Goal: Task Accomplishment & Management: Use online tool/utility

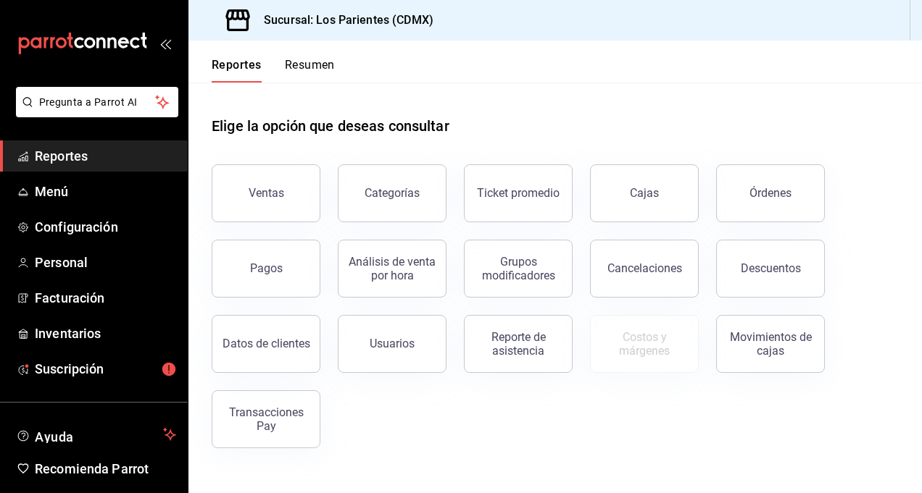
click at [500, 103] on div "Elige la opción que deseas consultar" at bounding box center [555, 115] width 687 height 64
click at [267, 185] on button "Ventas" at bounding box center [266, 193] width 109 height 58
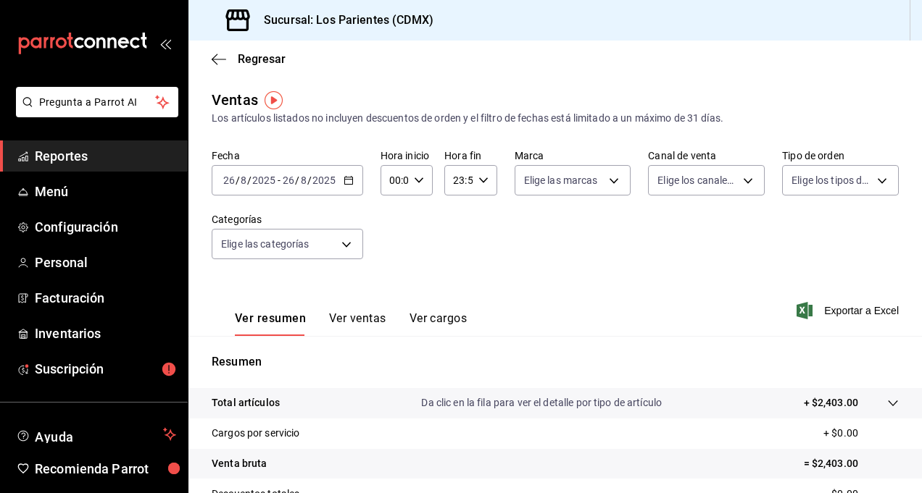
click at [287, 182] on input "26" at bounding box center [288, 181] width 13 height 12
click at [346, 183] on icon "button" at bounding box center [348, 180] width 10 height 10
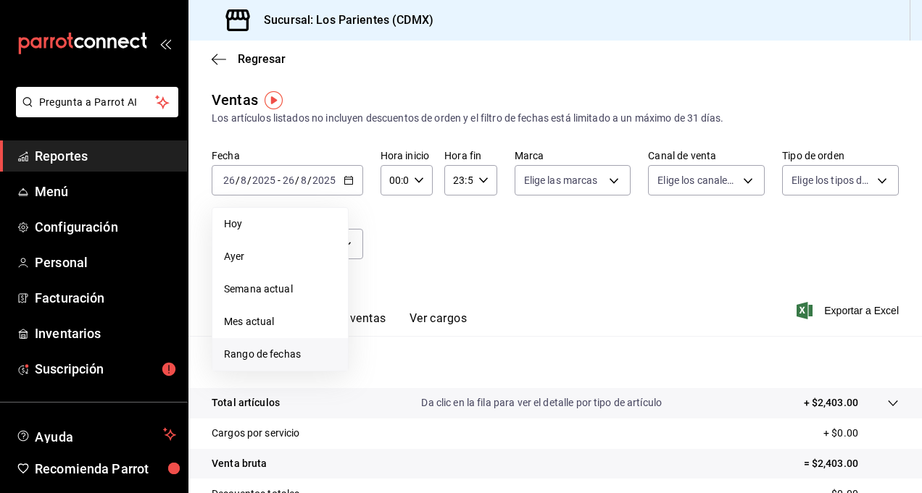
click at [280, 361] on span "Rango de fechas" at bounding box center [280, 354] width 112 height 15
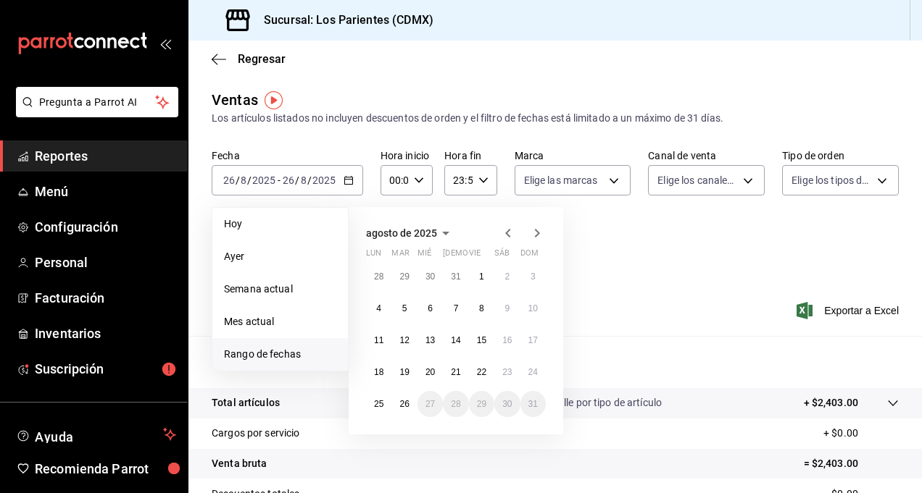
click at [479, 217] on div "[DATE] lun mar mié jue vie sáb dom 28 29 30 31 1 2 3 4 5 6 7 8 9 10 11 12 13 14…" at bounding box center [456, 321] width 214 height 228
click at [508, 230] on icon "button" at bounding box center [507, 233] width 17 height 17
click at [404, 276] on abbr "1" at bounding box center [404, 277] width 5 height 10
click at [459, 401] on abbr "31" at bounding box center [455, 404] width 9 height 10
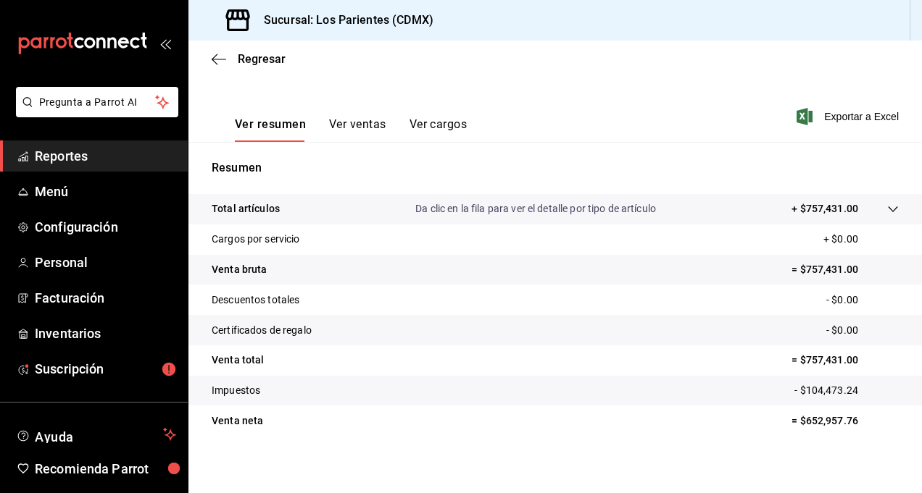
scroll to position [190, 0]
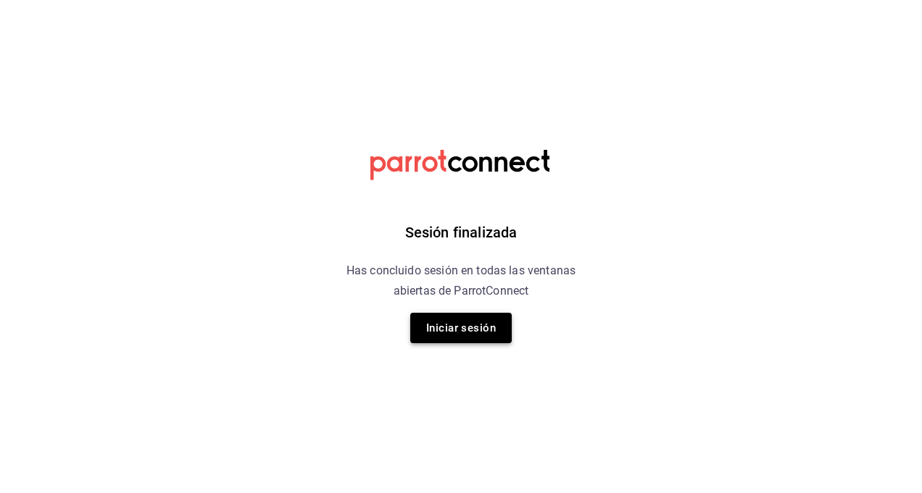
click at [451, 329] on button "Iniciar sesión" at bounding box center [460, 328] width 101 height 30
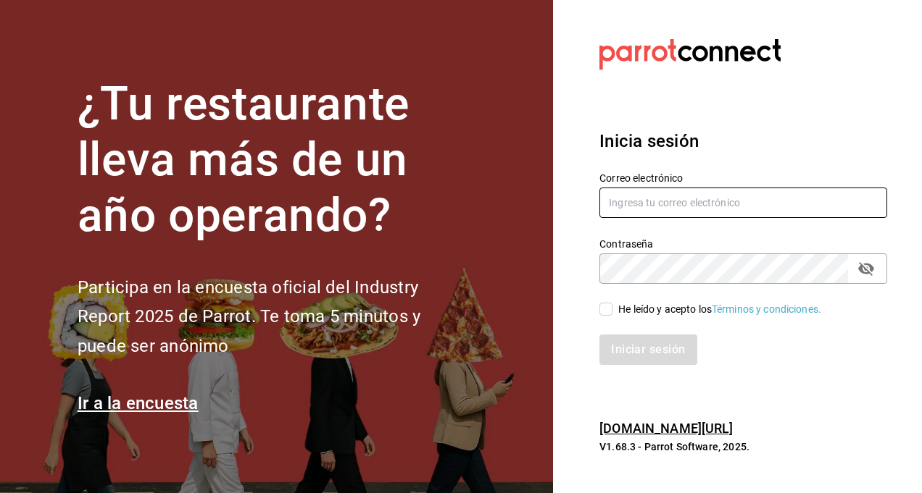
type input "[EMAIL_ADDRESS][DOMAIN_NAME]"
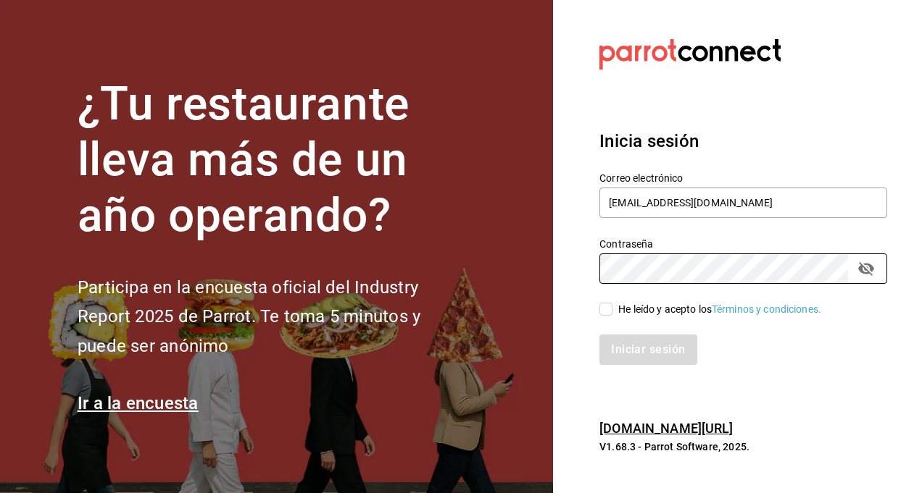
click at [603, 308] on input "He leído y acepto los Términos y condiciones." at bounding box center [605, 309] width 13 height 13
checkbox input "true"
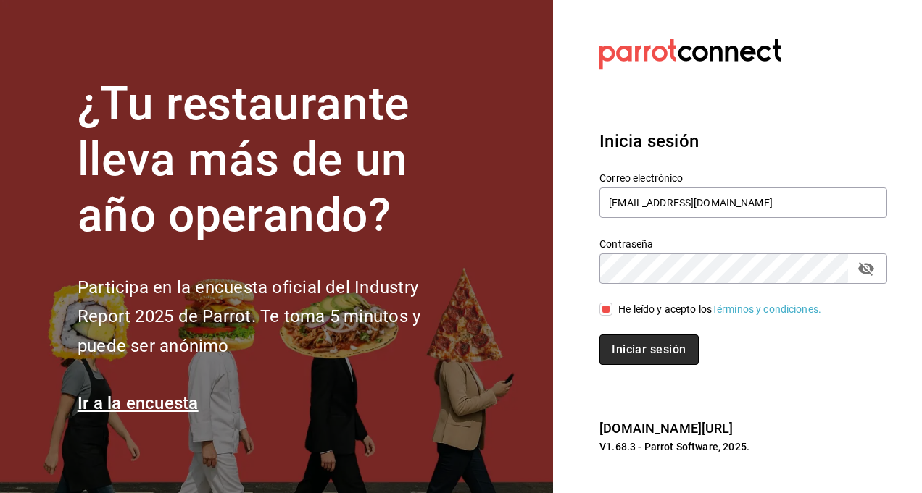
click at [650, 354] on button "Iniciar sesión" at bounding box center [648, 350] width 99 height 30
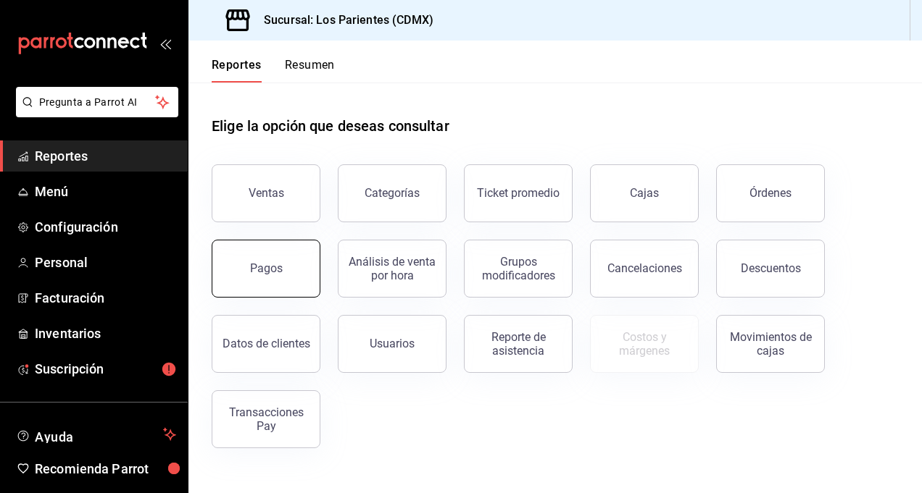
click at [264, 271] on div "Pagos" at bounding box center [266, 269] width 33 height 14
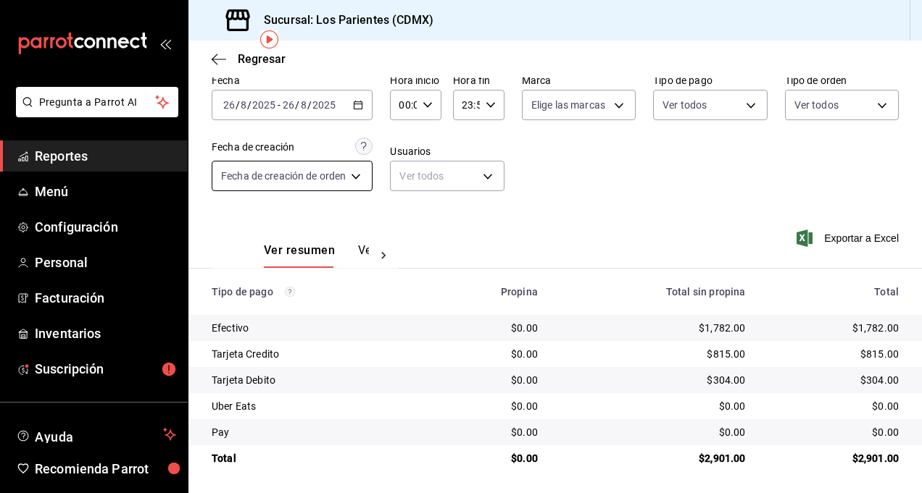
scroll to position [67, 0]
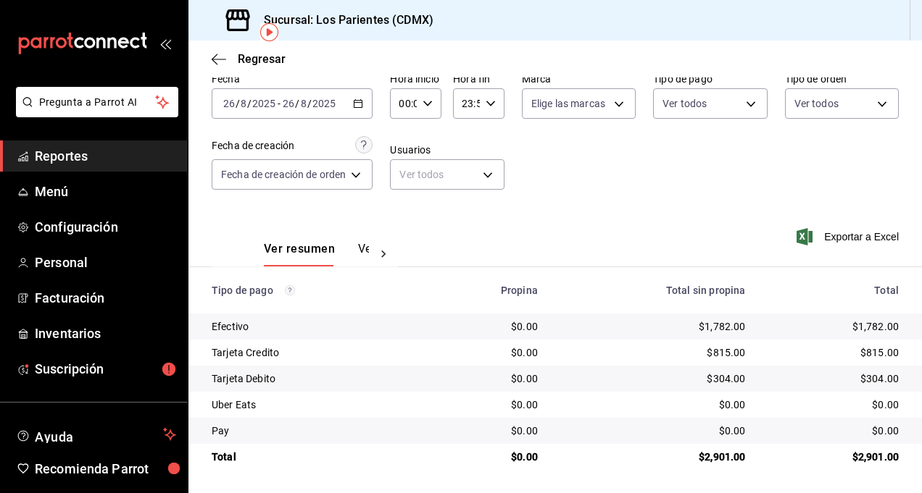
click at [285, 92] on div "2025-08-26 26 / 8 / 2025 - 2025-08-26 26 / 8 / 2025" at bounding box center [292, 103] width 161 height 30
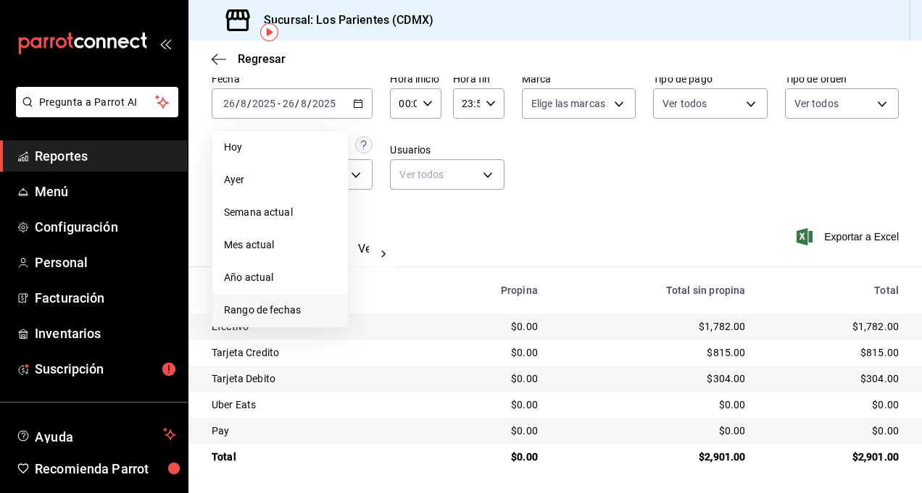
click at [289, 313] on span "Rango de fechas" at bounding box center [280, 310] width 112 height 15
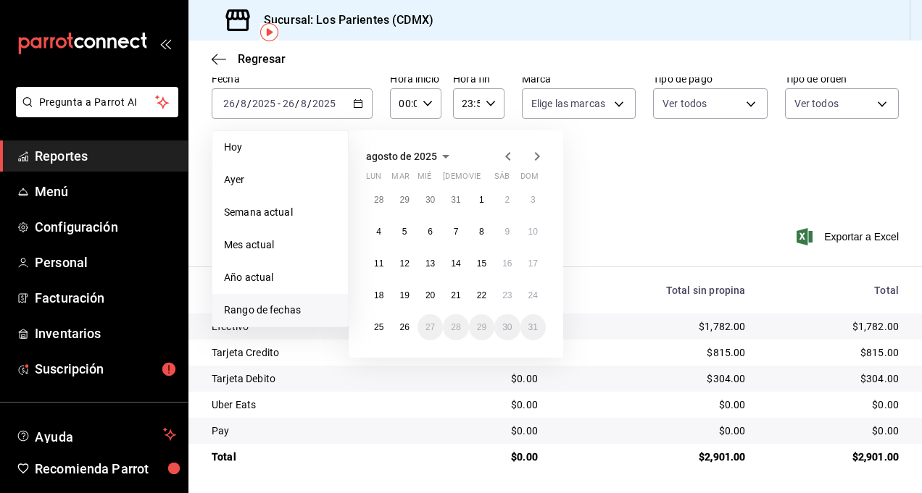
click at [510, 150] on icon "button" at bounding box center [507, 156] width 17 height 17
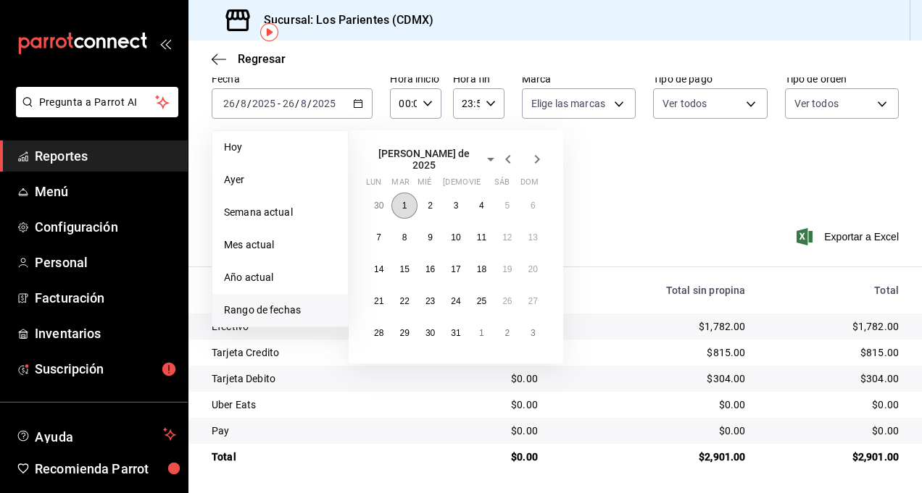
click at [400, 201] on button "1" at bounding box center [403, 206] width 25 height 26
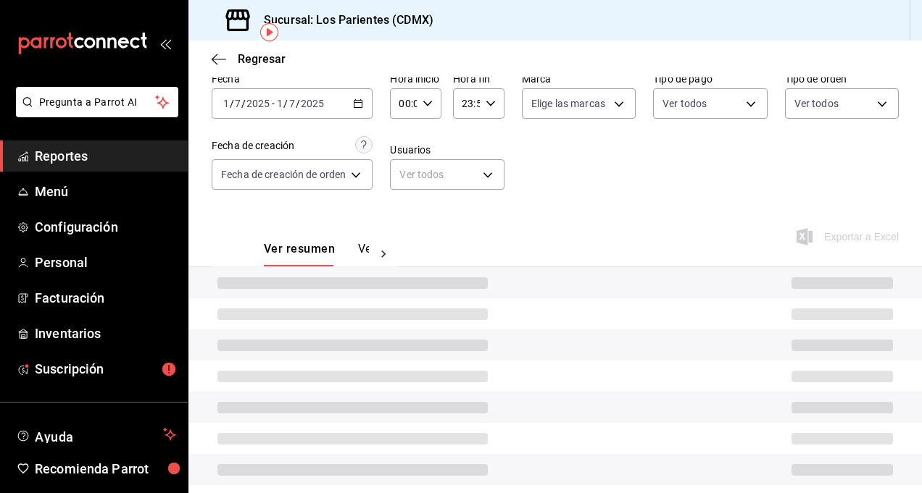
click at [400, 201] on div "Fecha 2025-07-01 1 / 7 / 2025 - 2025-07-01 1 / 7 / 2025 Hora inicio 00:00 Hora …" at bounding box center [555, 137] width 687 height 141
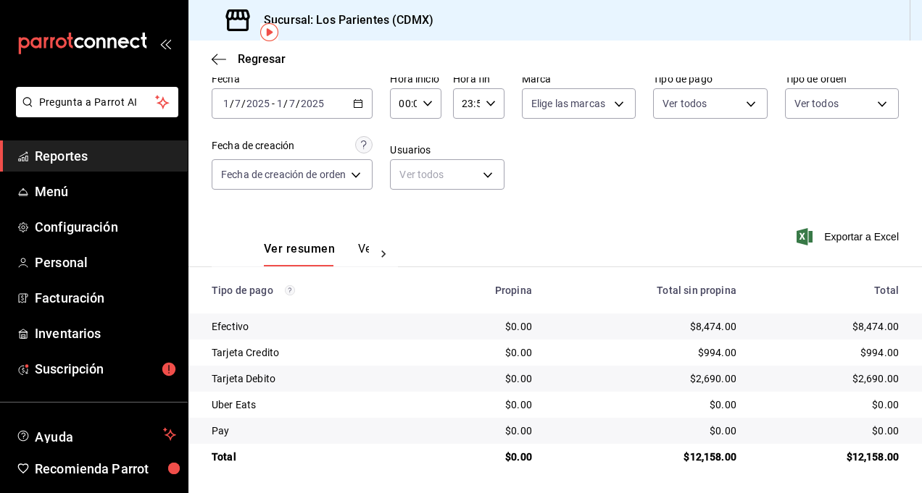
click at [330, 101] on div "2025-07-01 1 / 7 / 2025 - 2025-07-01 1 / 7 / 2025" at bounding box center [292, 103] width 161 height 30
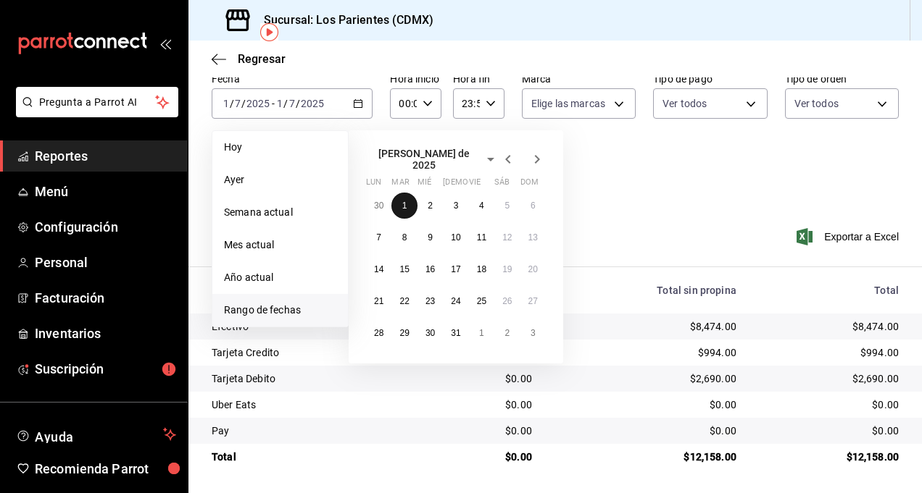
click at [401, 193] on button "1" at bounding box center [403, 206] width 25 height 26
click at [459, 321] on button "31" at bounding box center [455, 333] width 25 height 26
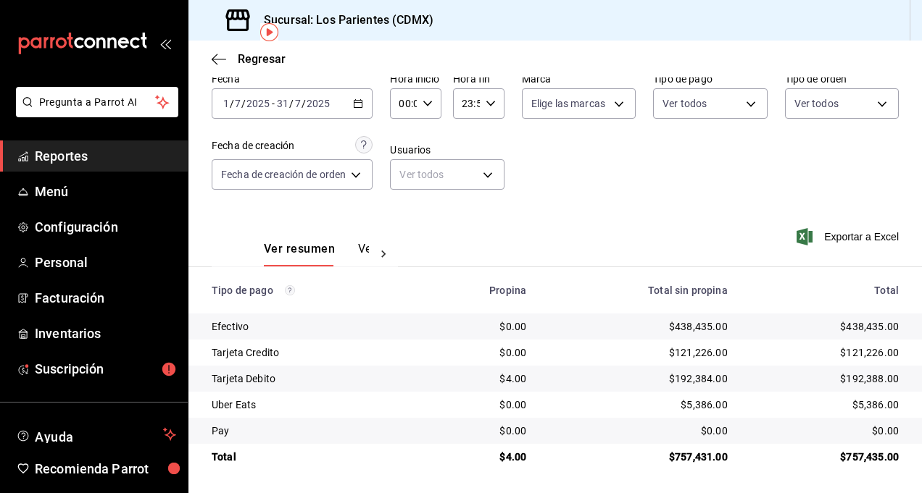
click at [331, 96] on div "2025-07-01 1 / 7 / 2025 - 2025-07-31 31 / 7 / 2025" at bounding box center [292, 103] width 161 height 30
click at [358, 99] on icon "button" at bounding box center [358, 104] width 10 height 10
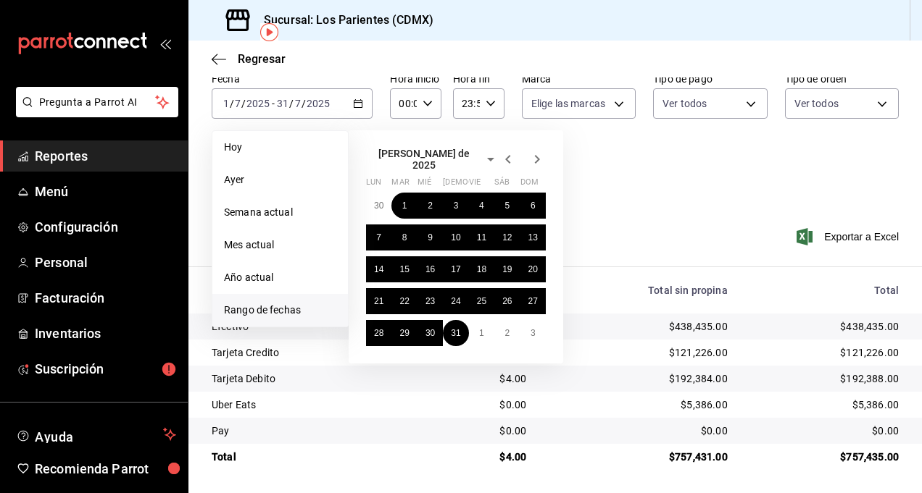
click at [598, 172] on div "julio de 2025 lun mar mié jue vie sáb dom 30 1 2 3 4 5 6 7 8 9 10 11 12 13 14 1…" at bounding box center [476, 241] width 254 height 245
click at [538, 159] on icon "button" at bounding box center [536, 159] width 17 height 17
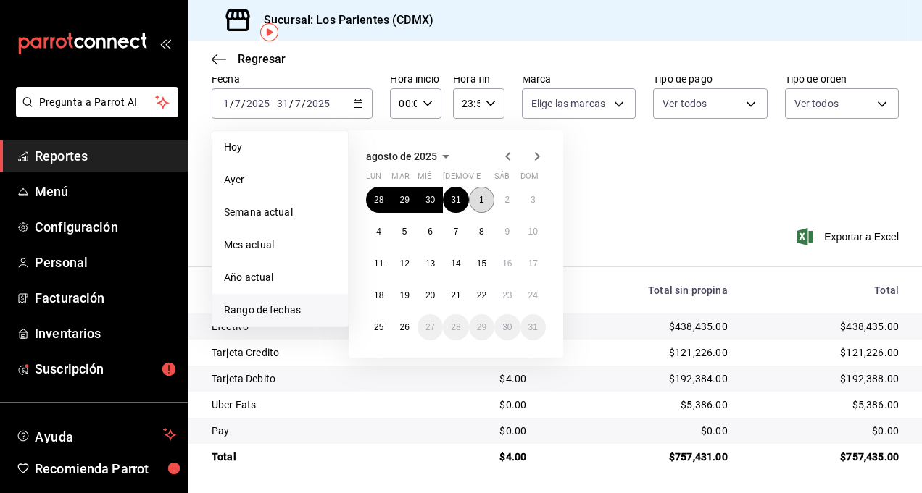
click at [477, 199] on button "1" at bounding box center [481, 200] width 25 height 26
click at [399, 330] on abbr "26" at bounding box center [403, 327] width 9 height 10
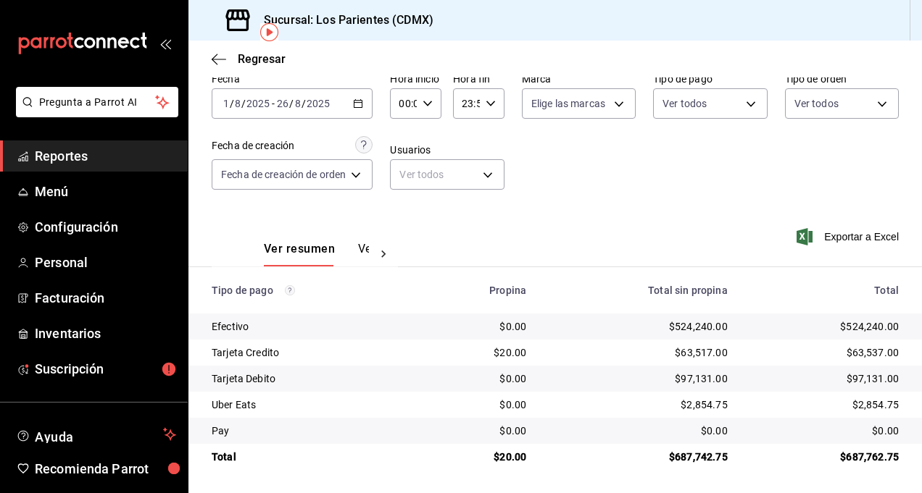
click at [385, 252] on icon at bounding box center [383, 254] width 14 height 14
click at [646, 212] on div "Ver resumen Ver pagos Exportar a Excel" at bounding box center [554, 245] width 733 height 77
click at [359, 106] on icon "button" at bounding box center [358, 104] width 10 height 10
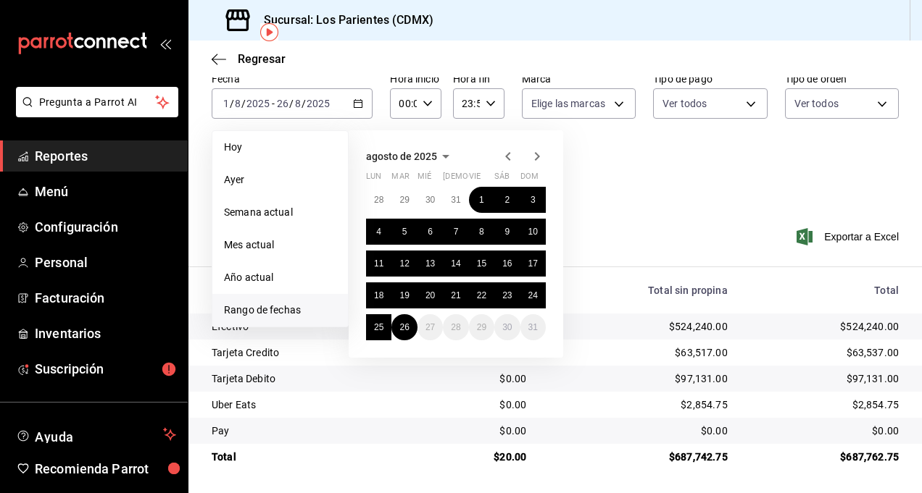
click at [506, 145] on div "[DATE] lun mar mié jue vie sáb dom 28 29 30 31 1 2 3 4 5 6 7 8 9 10 11 12 13 14…" at bounding box center [456, 244] width 214 height 228
click at [511, 158] on icon "button" at bounding box center [507, 156] width 17 height 17
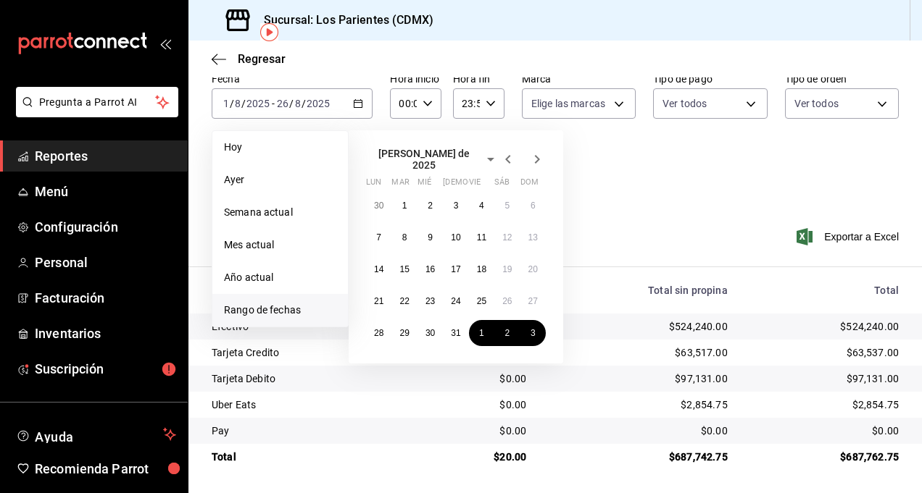
click at [511, 158] on icon "button" at bounding box center [507, 159] width 17 height 17
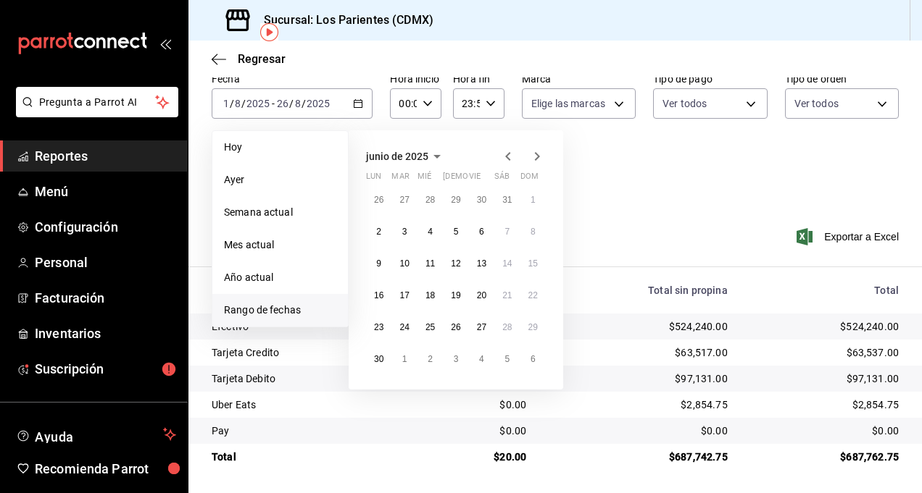
click at [511, 158] on icon "button" at bounding box center [507, 156] width 17 height 17
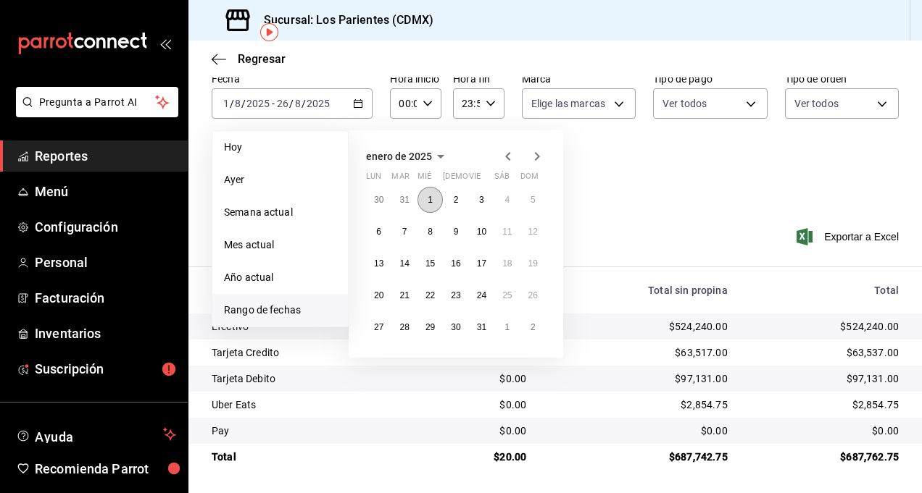
click at [436, 199] on button "1" at bounding box center [429, 200] width 25 height 26
click at [484, 325] on abbr "31" at bounding box center [481, 327] width 9 height 10
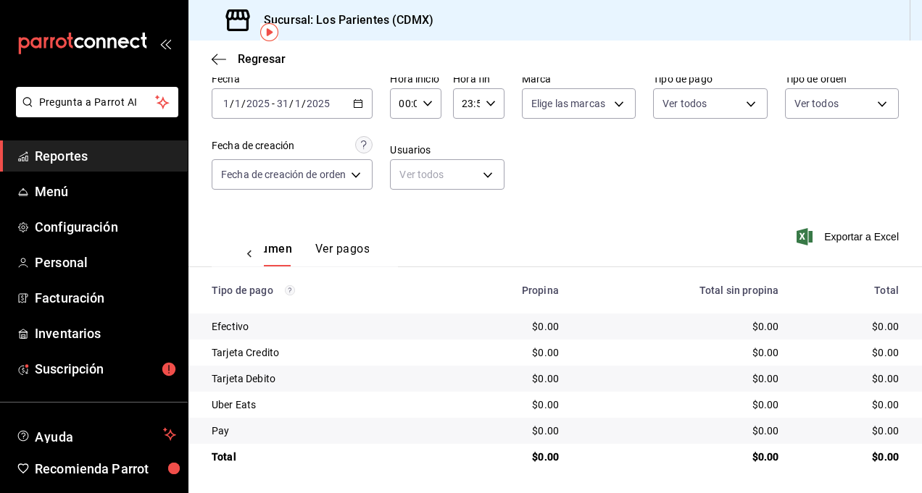
click at [359, 99] on icon "button" at bounding box center [358, 104] width 10 height 10
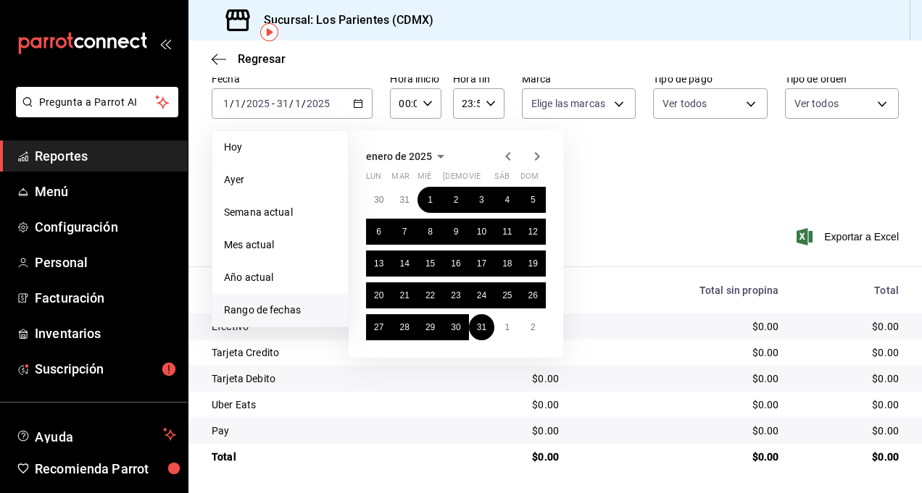
click at [538, 151] on icon "button" at bounding box center [536, 156] width 17 height 17
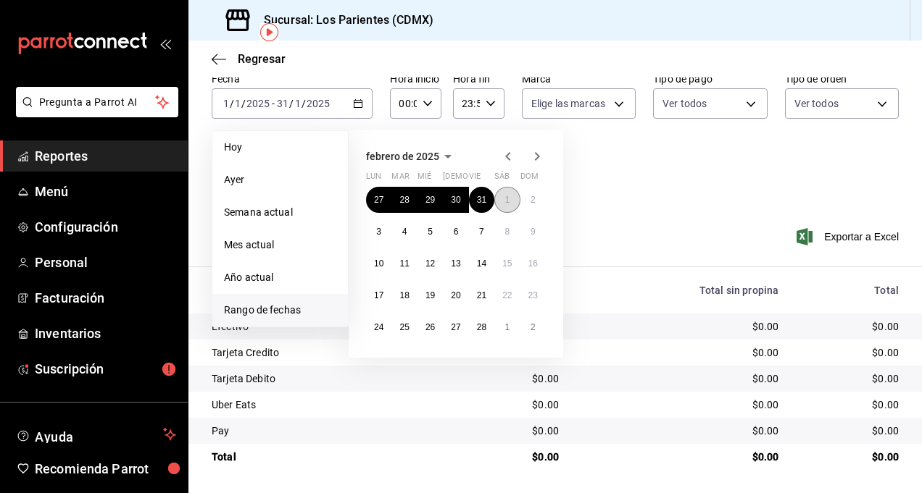
click at [502, 195] on button "1" at bounding box center [506, 200] width 25 height 26
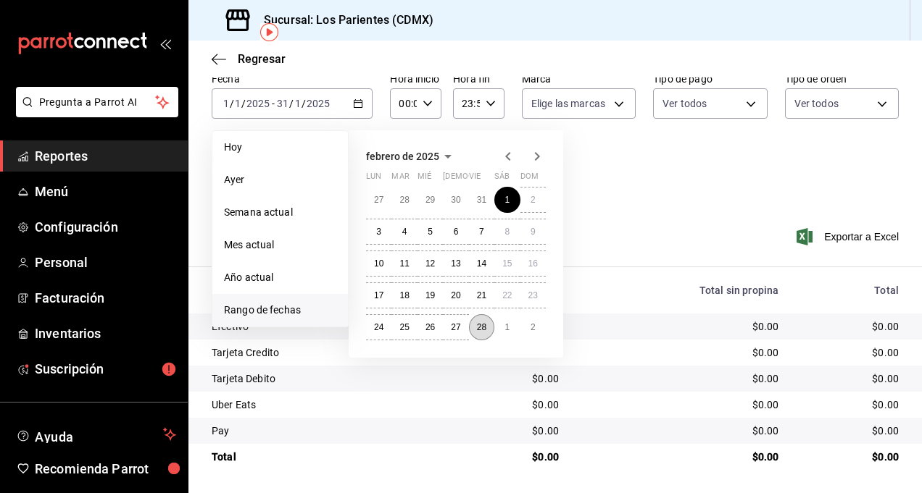
click at [489, 328] on button "28" at bounding box center [481, 327] width 25 height 26
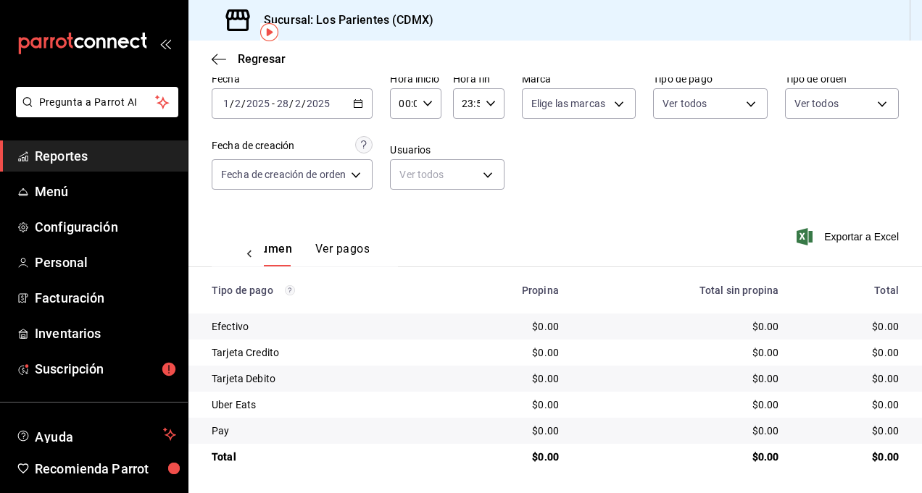
click at [362, 102] on \(Stroke\) "button" at bounding box center [358, 102] width 8 height 1
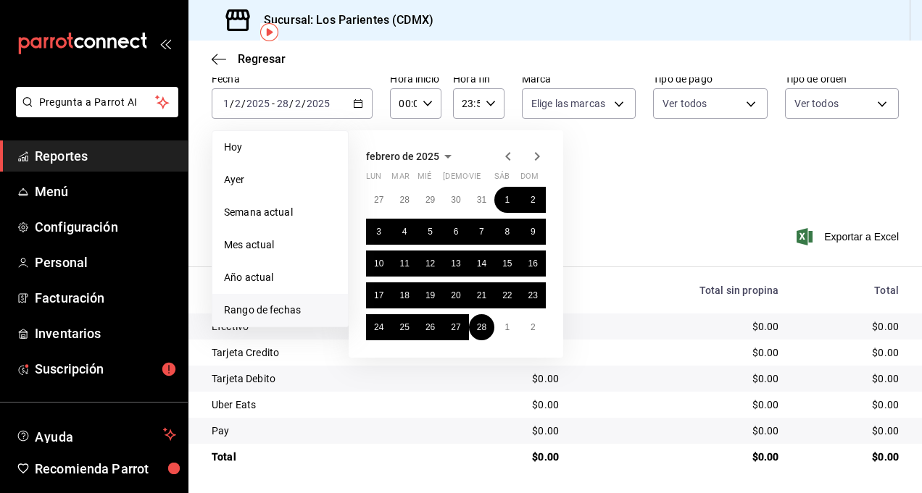
click at [534, 153] on icon "button" at bounding box center [536, 156] width 17 height 17
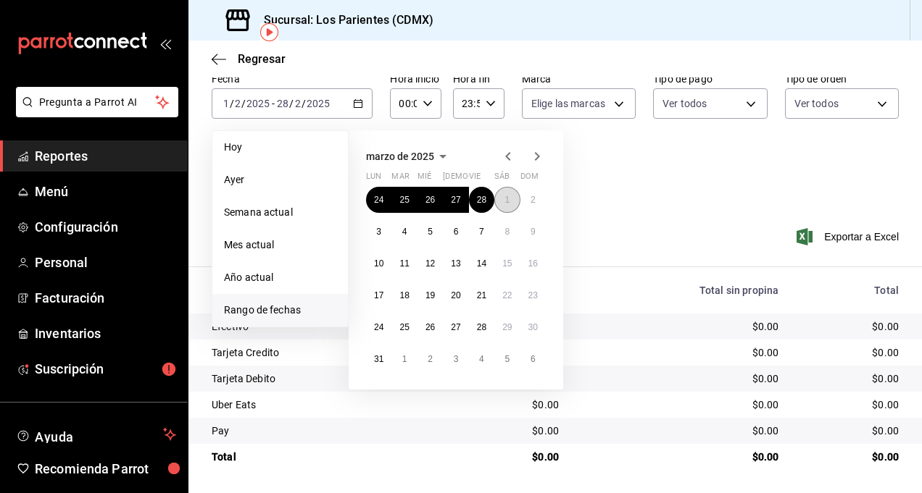
click at [506, 204] on button "1" at bounding box center [506, 200] width 25 height 26
click at [381, 358] on abbr "31" at bounding box center [378, 359] width 9 height 10
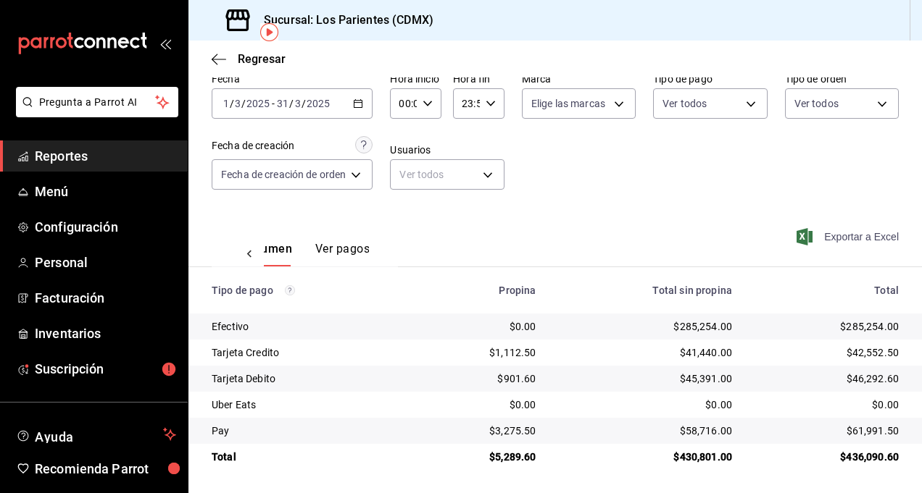
click at [814, 235] on span "Exportar a Excel" at bounding box center [848, 236] width 99 height 17
click at [522, 146] on div "Fecha 2025-03-01 1 / 3 / 2025 - 2025-03-31 31 / 3 / 2025 Hora inicio 00:00 Hora…" at bounding box center [555, 137] width 687 height 141
click at [357, 101] on icon "button" at bounding box center [358, 104] width 10 height 10
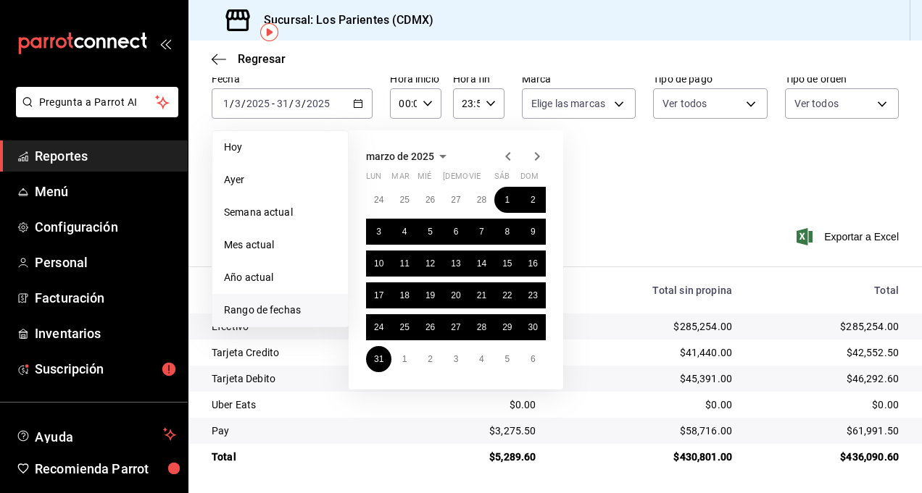
click at [538, 157] on icon "button" at bounding box center [537, 156] width 5 height 9
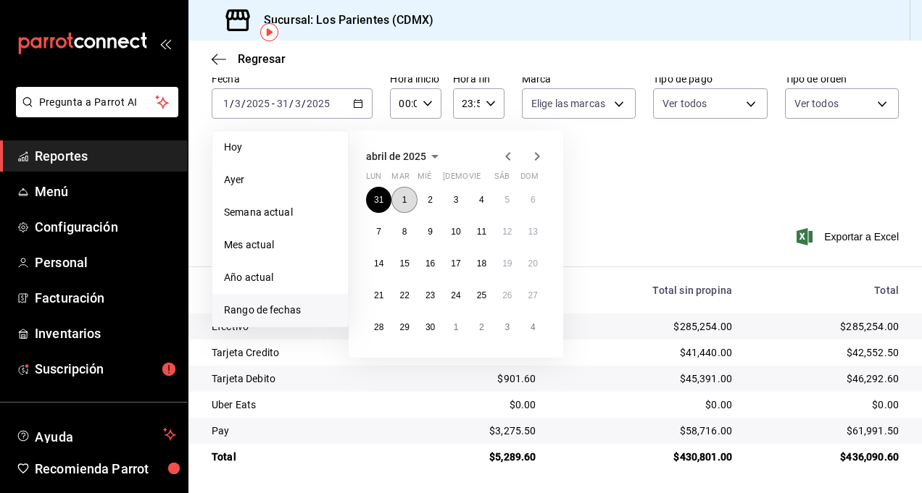
click at [399, 195] on button "1" at bounding box center [403, 200] width 25 height 26
click at [433, 322] on abbr "30" at bounding box center [429, 327] width 9 height 10
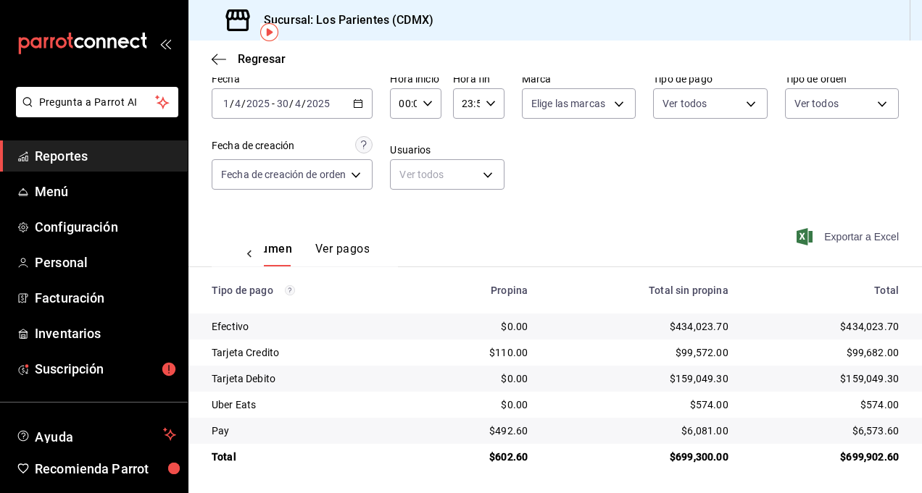
click at [812, 233] on span "Exportar a Excel" at bounding box center [848, 236] width 99 height 17
click at [355, 101] on icon "button" at bounding box center [358, 104] width 10 height 10
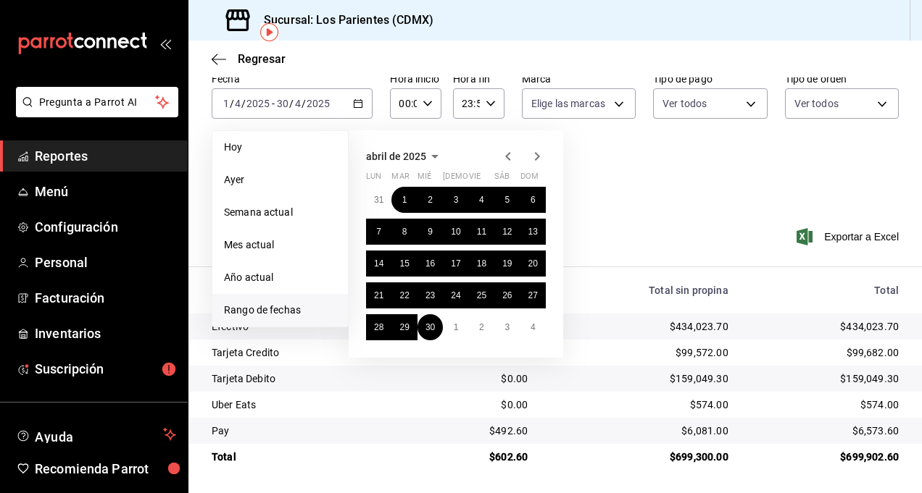
click at [544, 154] on icon "button" at bounding box center [536, 156] width 17 height 17
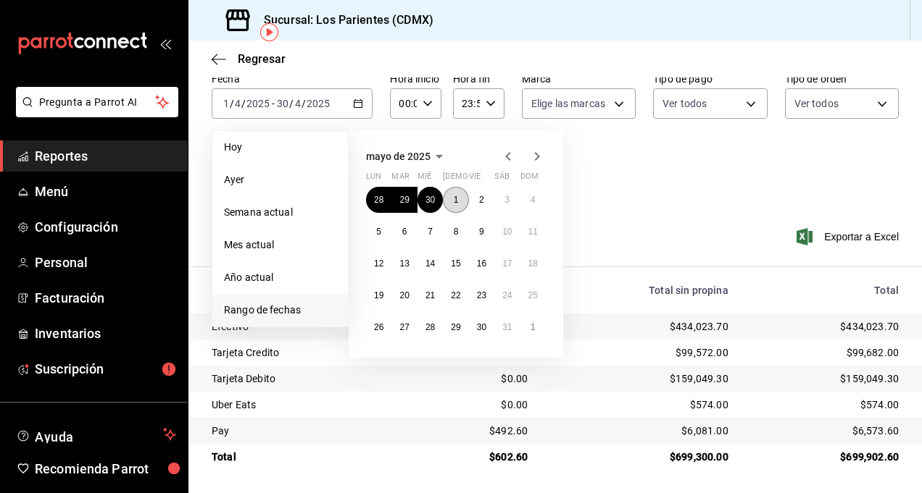
click at [456, 200] on abbr "1" at bounding box center [456, 200] width 5 height 10
click at [505, 328] on abbr "31" at bounding box center [506, 327] width 9 height 10
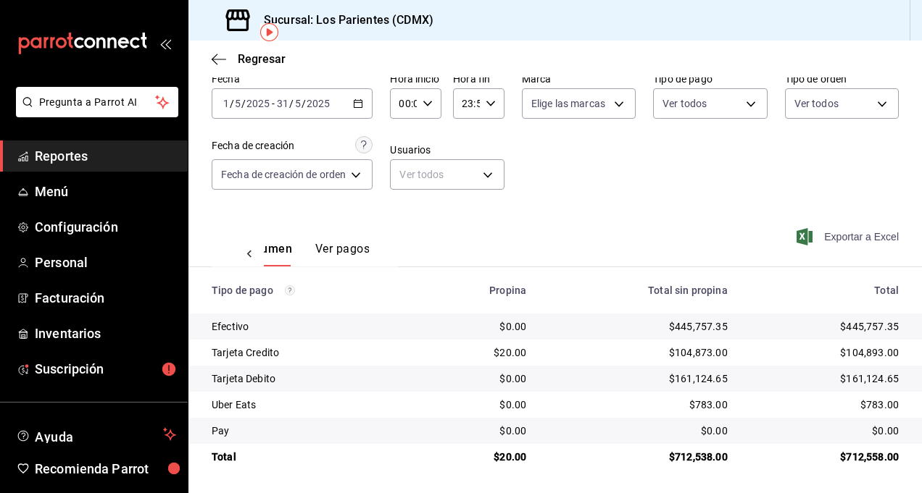
click at [819, 237] on span "Exportar a Excel" at bounding box center [848, 236] width 99 height 17
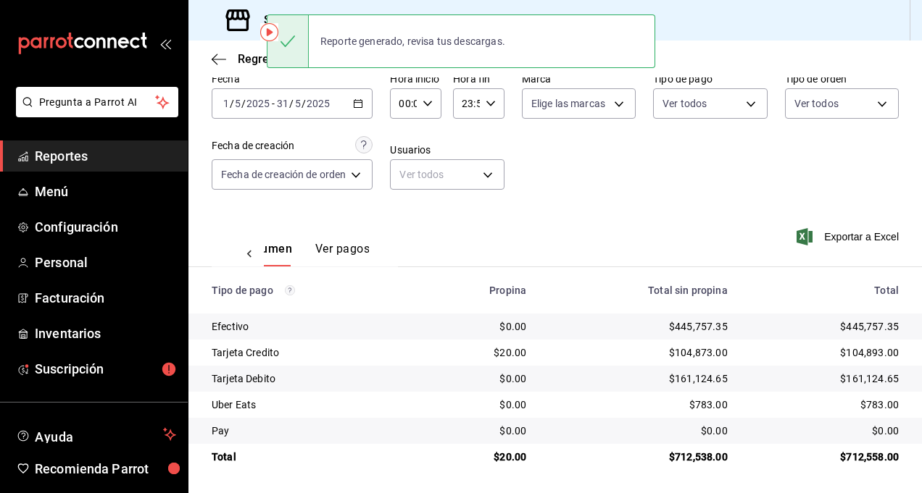
click at [443, 206] on div "Fecha 2025-05-01 1 / 5 / 2025 - 2025-05-31 31 / 5 / 2025 Hora inicio 00:00 Hora…" at bounding box center [555, 137] width 687 height 141
click at [357, 102] on \(Stroke\) "button" at bounding box center [358, 102] width 8 height 1
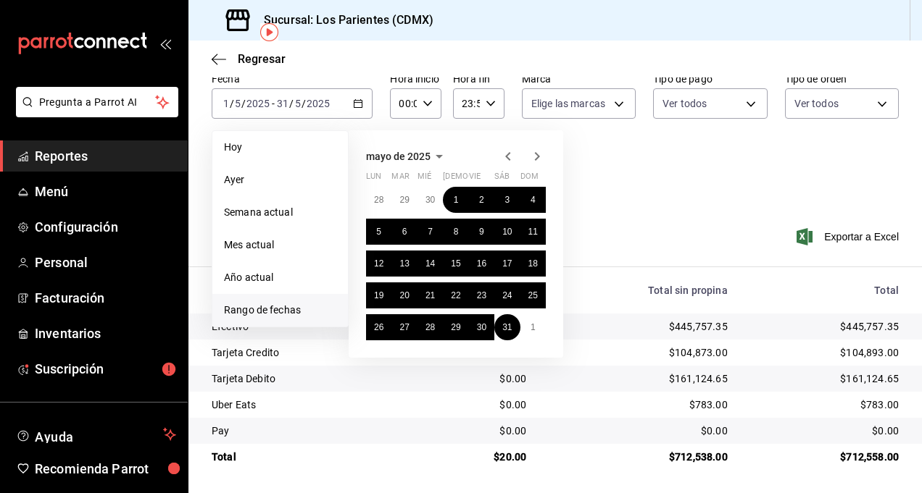
click at [536, 157] on icon "button" at bounding box center [537, 156] width 5 height 9
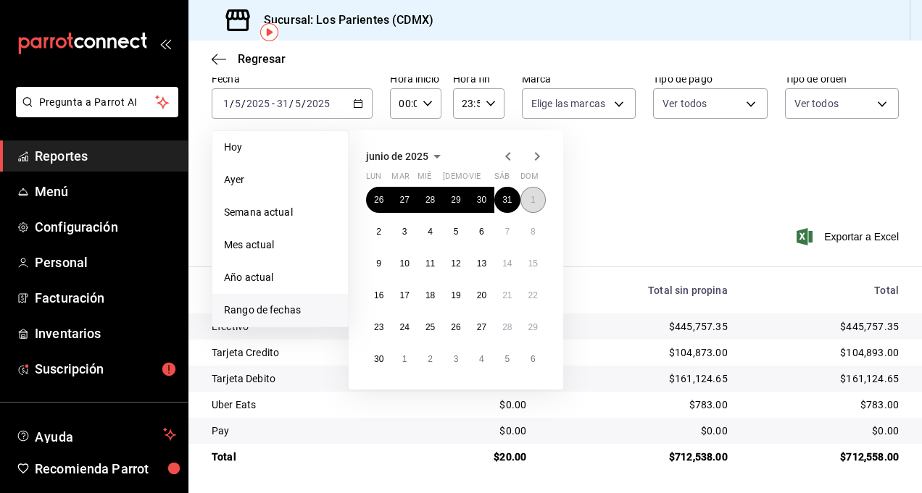
click at [529, 197] on button "1" at bounding box center [532, 200] width 25 height 26
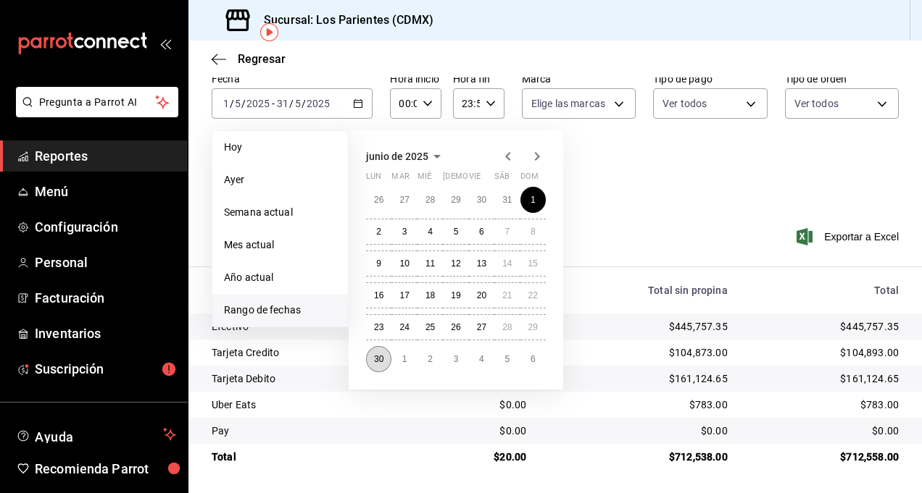
click at [378, 359] on abbr "30" at bounding box center [378, 359] width 9 height 10
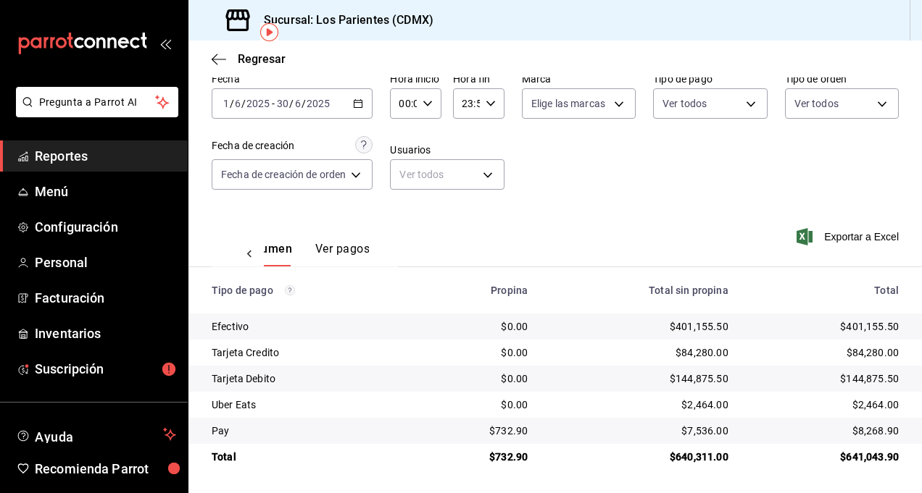
click at [839, 235] on span "Exportar a Excel" at bounding box center [848, 236] width 99 height 17
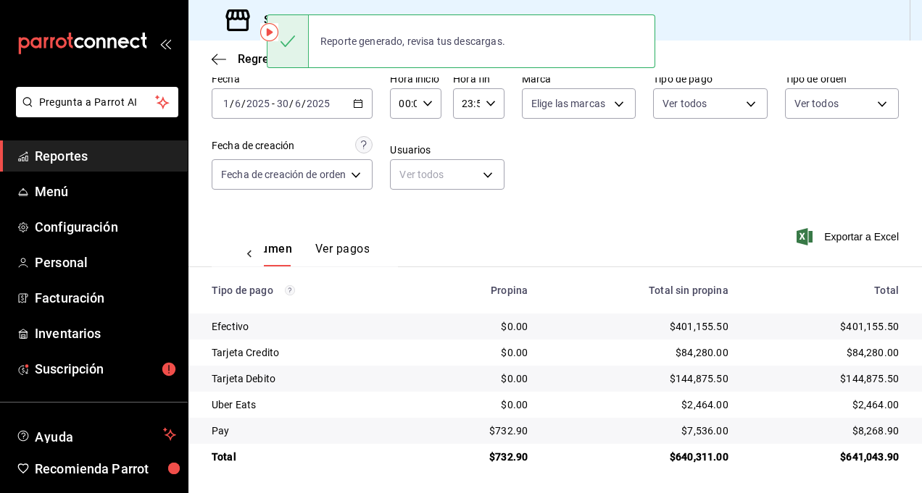
click at [294, 104] on input "6" at bounding box center [297, 104] width 7 height 12
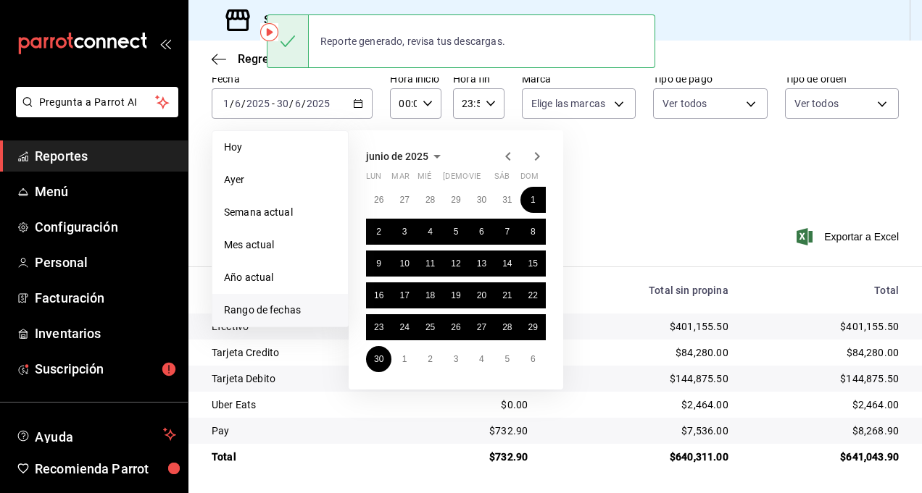
click at [534, 155] on icon "button" at bounding box center [536, 156] width 17 height 17
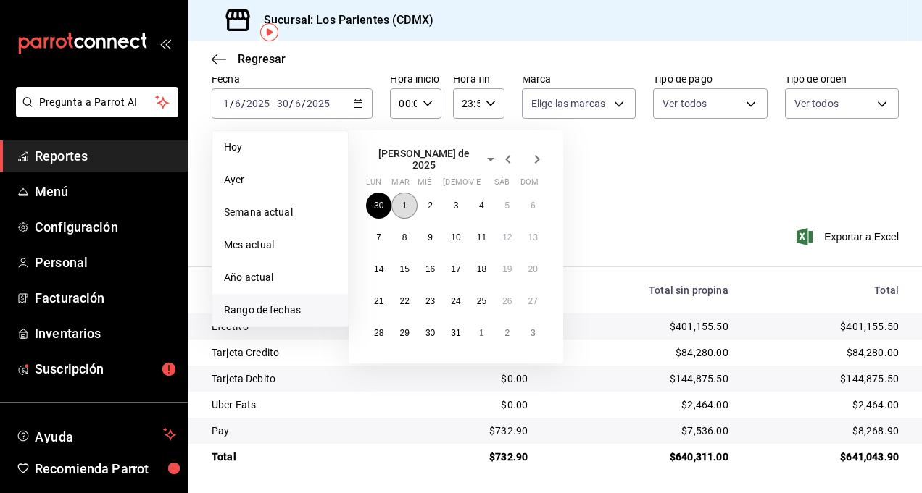
click at [406, 201] on abbr "1" at bounding box center [404, 206] width 5 height 10
click at [454, 328] on abbr "31" at bounding box center [455, 333] width 9 height 10
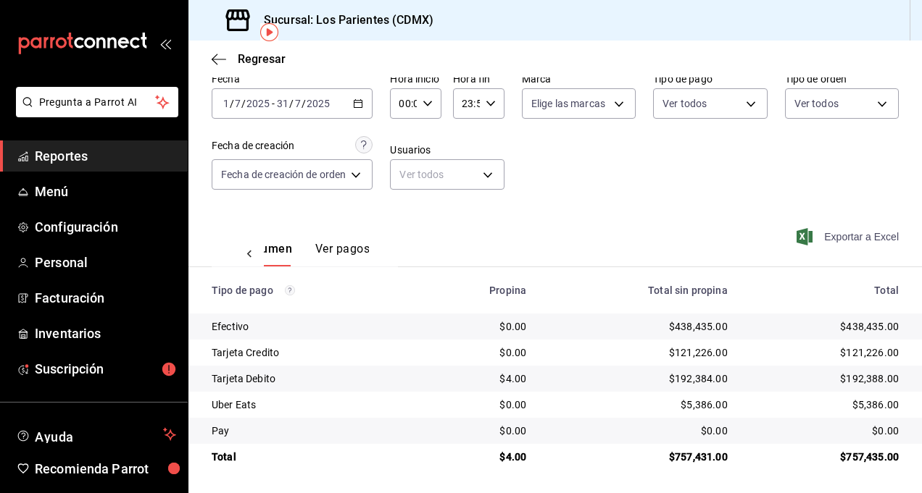
click at [825, 236] on span "Exportar a Excel" at bounding box center [848, 236] width 99 height 17
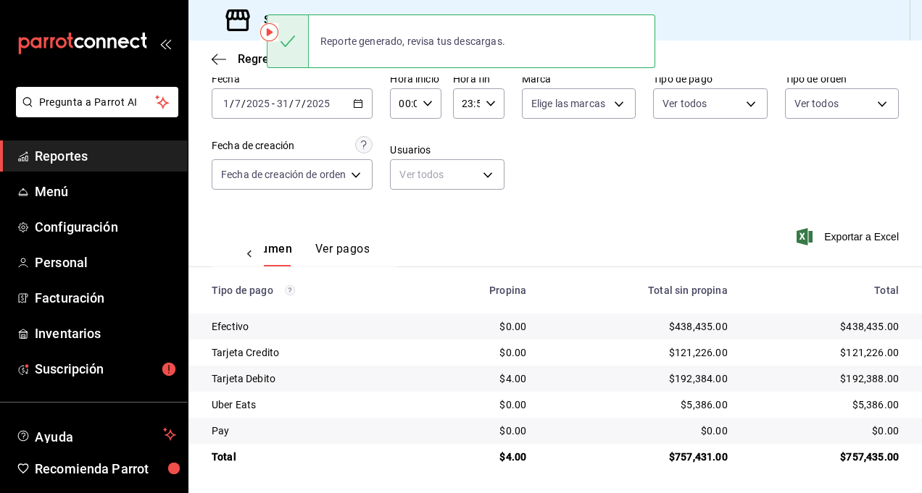
click at [469, 238] on div "Ver resumen Ver pagos Exportar a Excel" at bounding box center [554, 245] width 733 height 77
click at [362, 94] on div "2025-07-01 1 / 7 / 2025 - 2025-07-31 31 / 7 / 2025" at bounding box center [292, 103] width 161 height 30
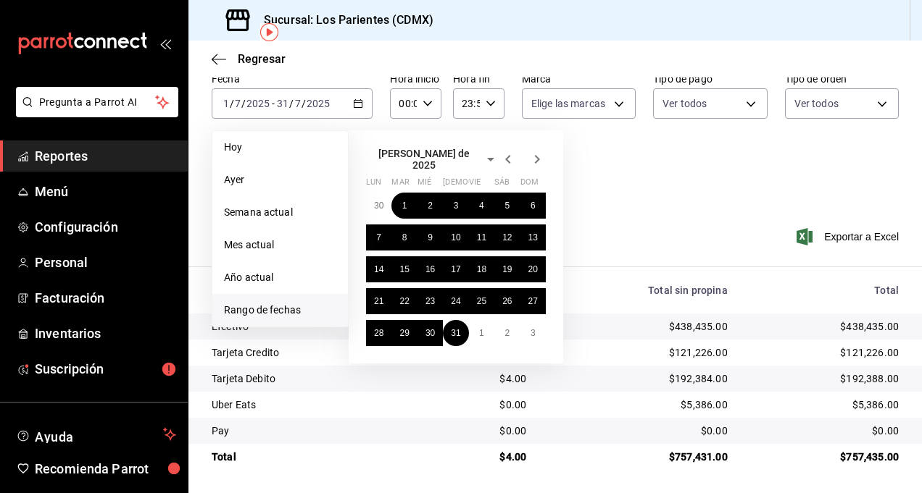
click at [538, 153] on icon "button" at bounding box center [536, 159] width 17 height 17
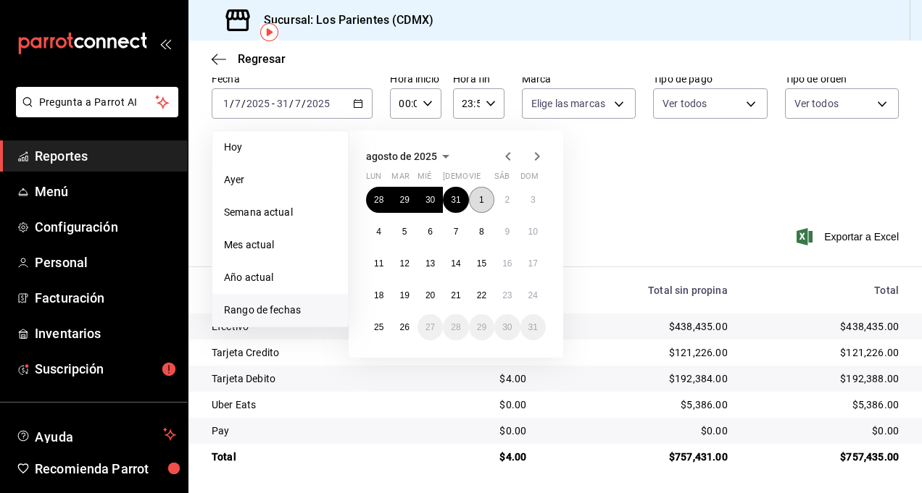
click at [481, 196] on abbr "1" at bounding box center [481, 200] width 5 height 10
click at [403, 329] on abbr "26" at bounding box center [403, 327] width 9 height 10
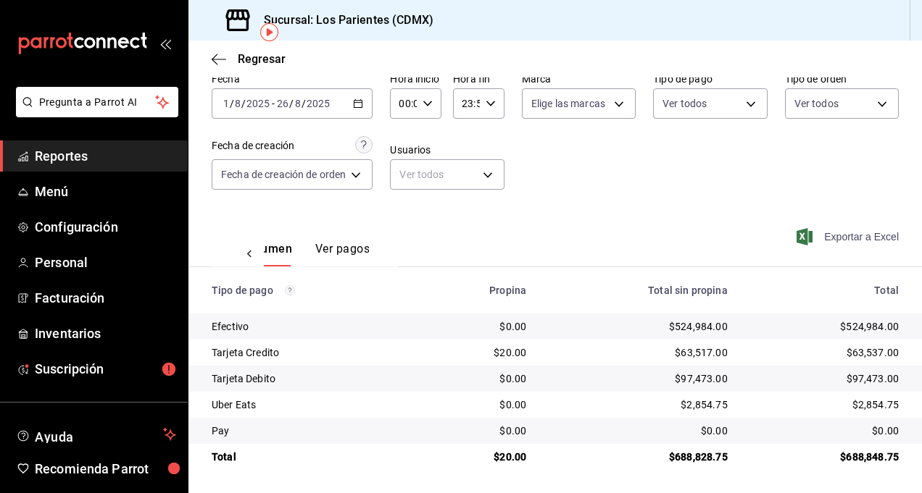
click at [829, 241] on span "Exportar a Excel" at bounding box center [848, 236] width 99 height 17
